Goal: Find specific page/section

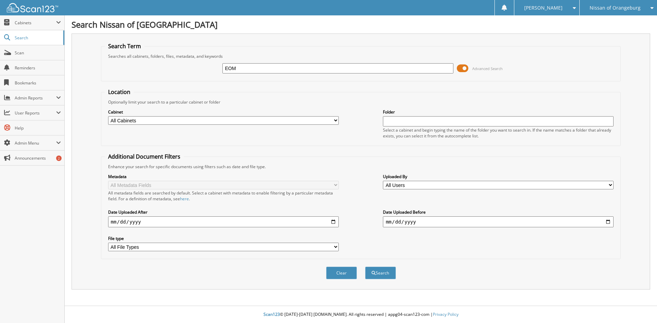
type input "EOM"
click at [365, 267] on button "Search" at bounding box center [380, 273] width 31 height 13
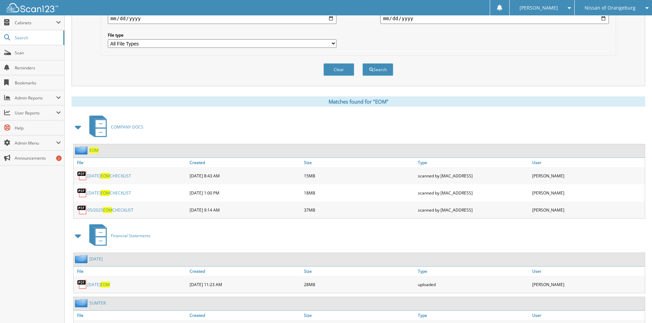
scroll to position [205, 0]
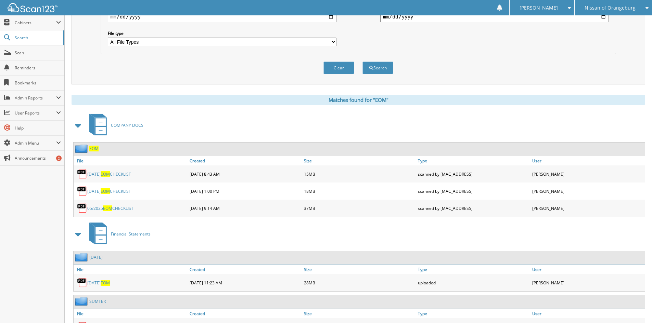
click at [95, 193] on link "[DATE] EOM CHECKLIST" at bounding box center [109, 192] width 44 height 6
click at [90, 148] on span "EOM" at bounding box center [93, 149] width 9 height 6
